Goal: Information Seeking & Learning: Learn about a topic

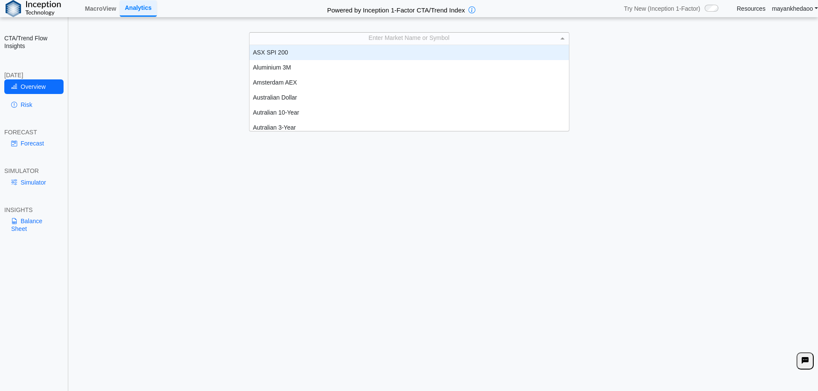
click at [472, 44] on div "Enter Market Name or Symbol" at bounding box center [410, 39] width 320 height 12
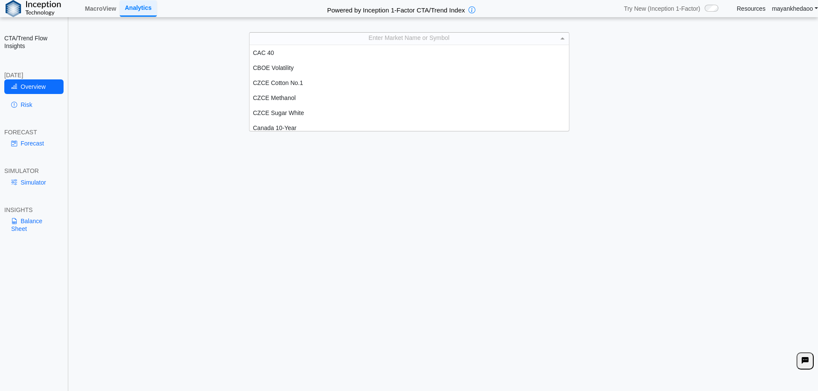
scroll to position [151, 0]
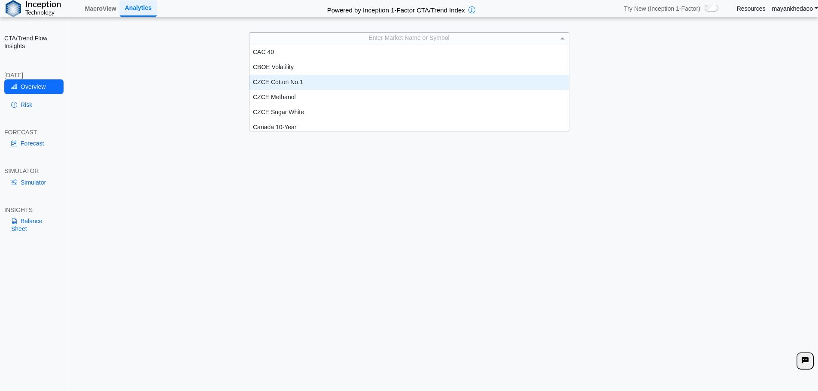
click at [275, 82] on div "CZCE Cotton No.1" at bounding box center [410, 82] width 320 height 15
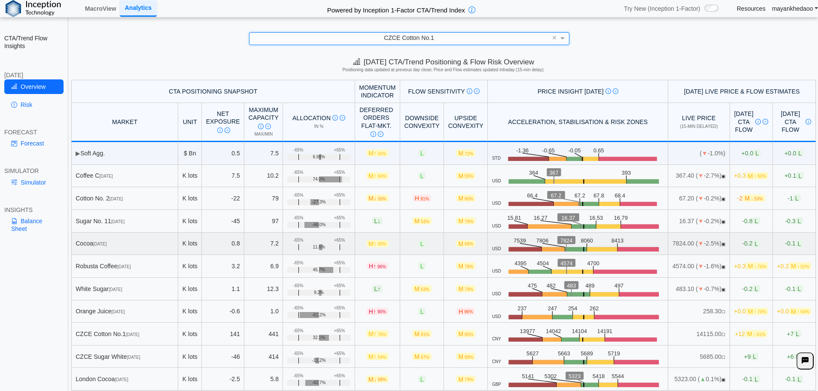
scroll to position [4, 0]
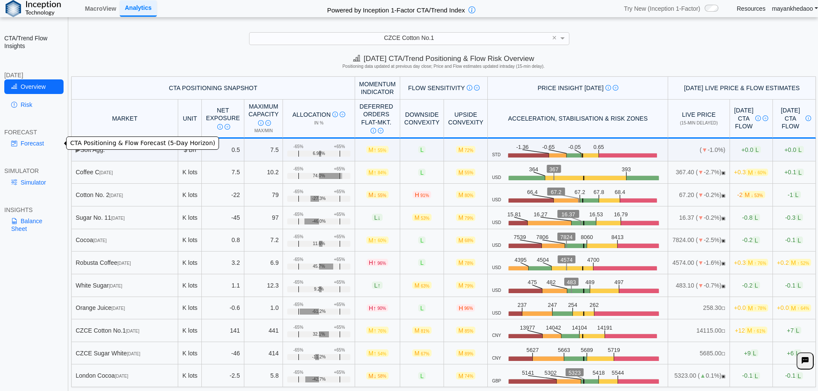
click at [32, 148] on link "Forecast" at bounding box center [33, 143] width 59 height 15
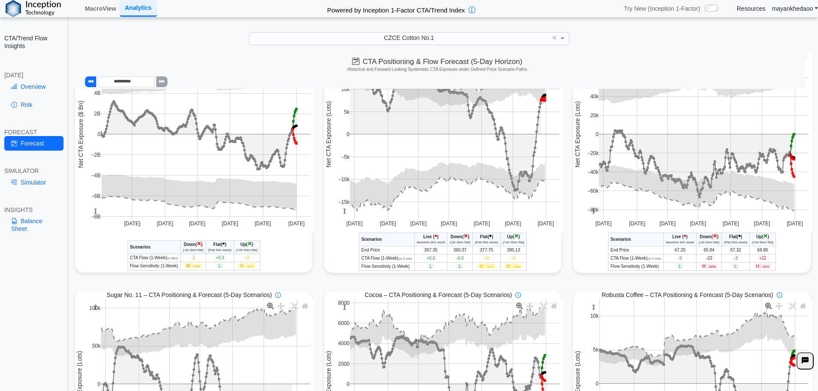
scroll to position [34, 0]
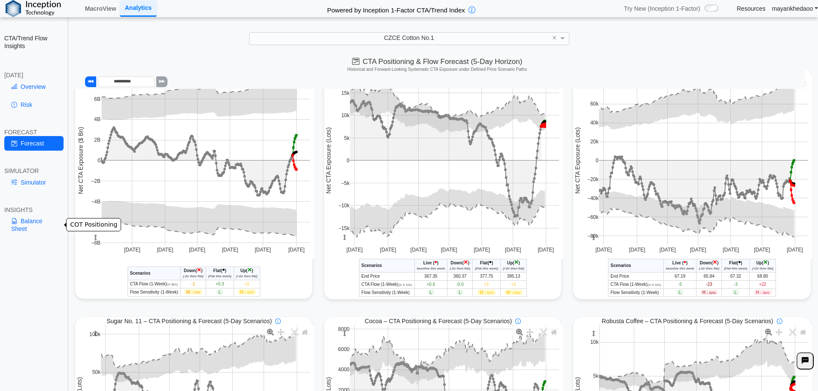
click at [37, 222] on link "Balance Sheet" at bounding box center [33, 225] width 59 height 22
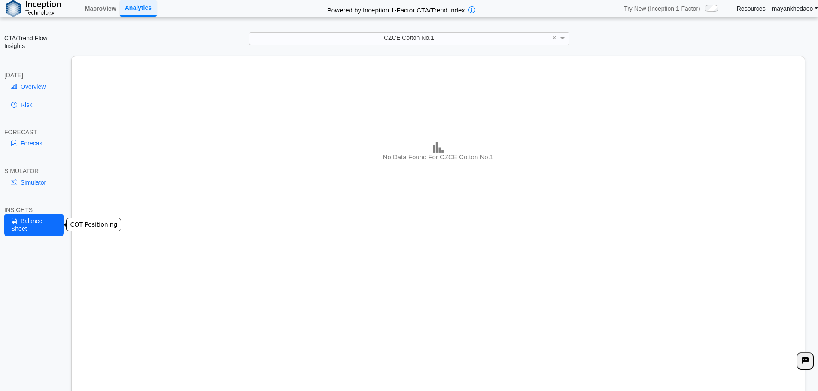
scroll to position [49, 0]
click at [31, 89] on link "Overview" at bounding box center [33, 86] width 59 height 15
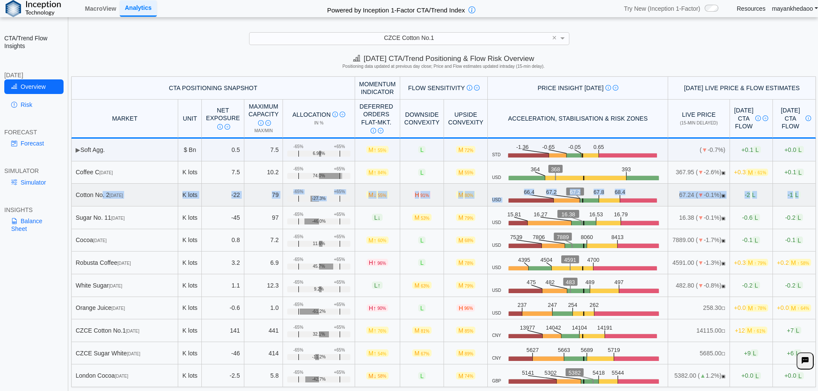
drag, startPoint x: 91, startPoint y: 194, endPoint x: 801, endPoint y: 193, distance: 710.1
click at [801, 193] on tr "Cotton No. [DATE] K lots -22 79 +65% -65% -27.3% M ↓ 55% H 91% M 80% USD .zone-…" at bounding box center [443, 195] width 745 height 23
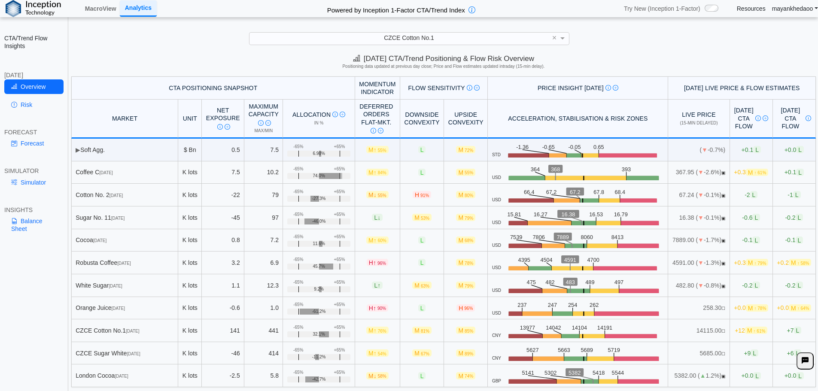
click at [656, 52] on div "**********" at bounding box center [409, 202] width 818 height 405
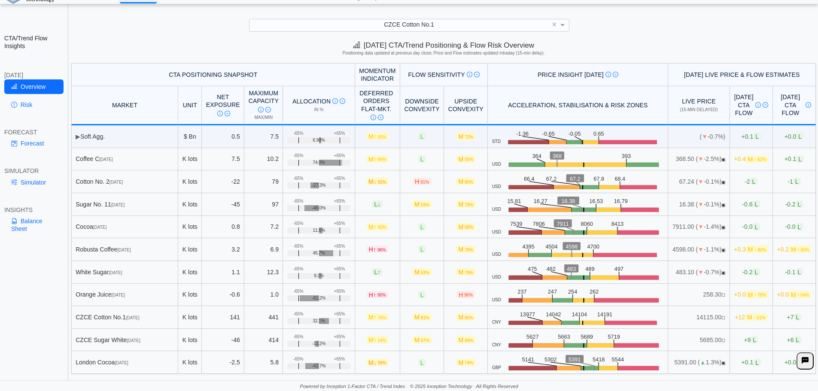
scroll to position [0, 0]
